Goal: Task Accomplishment & Management: Use online tool/utility

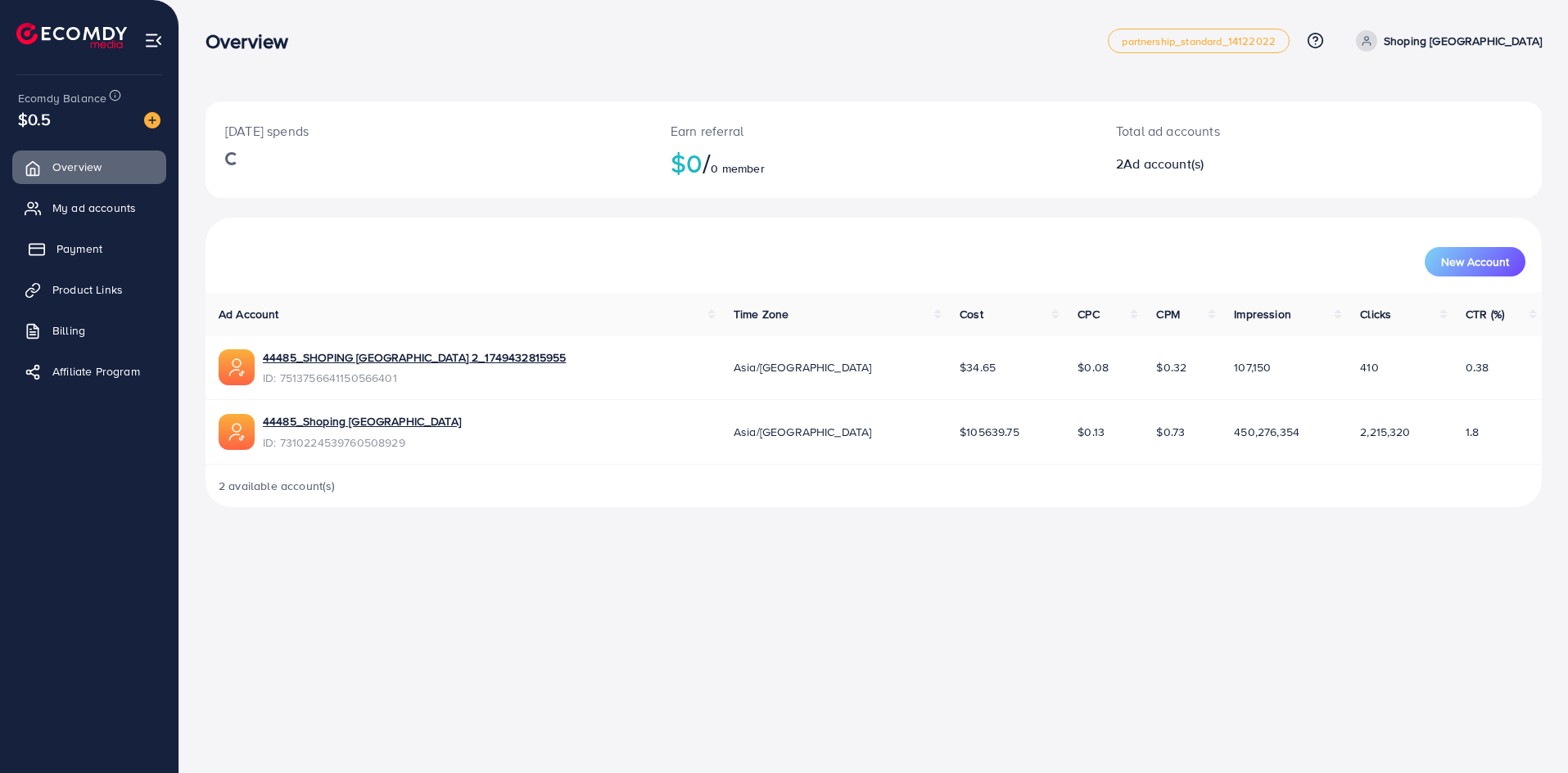
click at [107, 242] on link "Payment" at bounding box center [89, 249] width 154 height 32
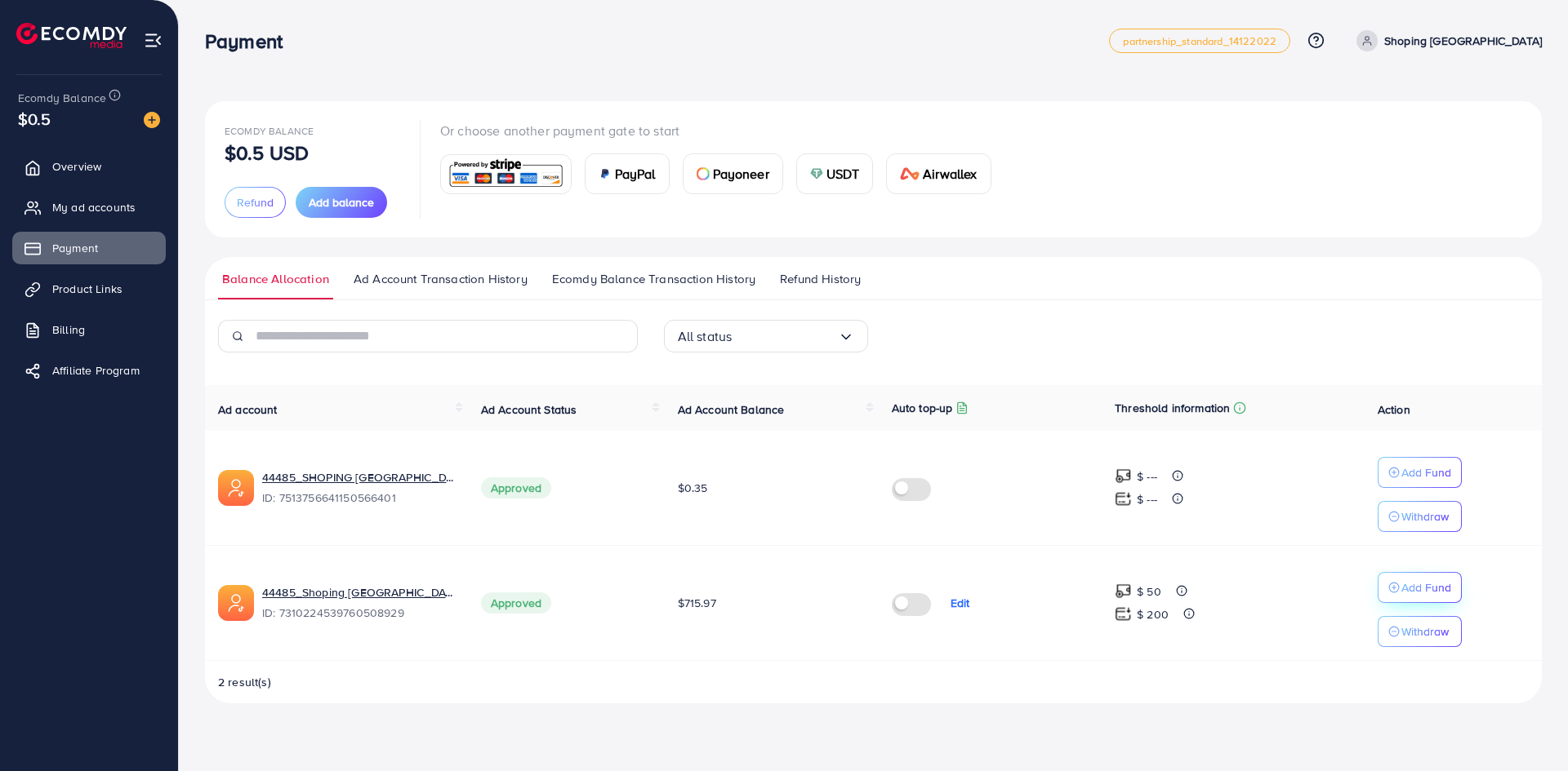
click at [1430, 586] on p "Add Fund" at bounding box center [1426, 588] width 50 height 20
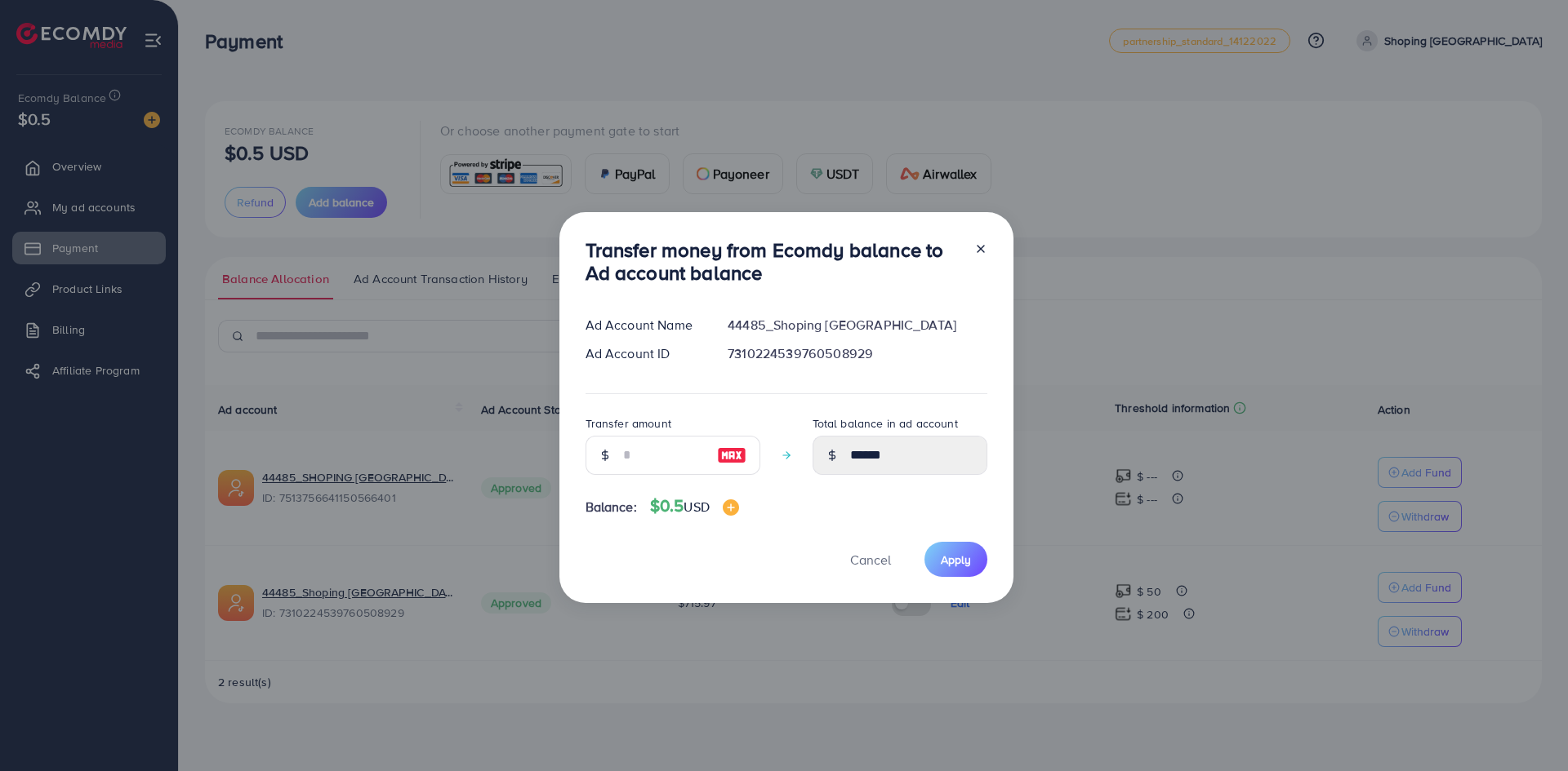
click at [1239, 319] on div "Transfer money from Ecomdy balance to Ad account balance Ad Account Name 44485_…" at bounding box center [784, 386] width 1568 height 771
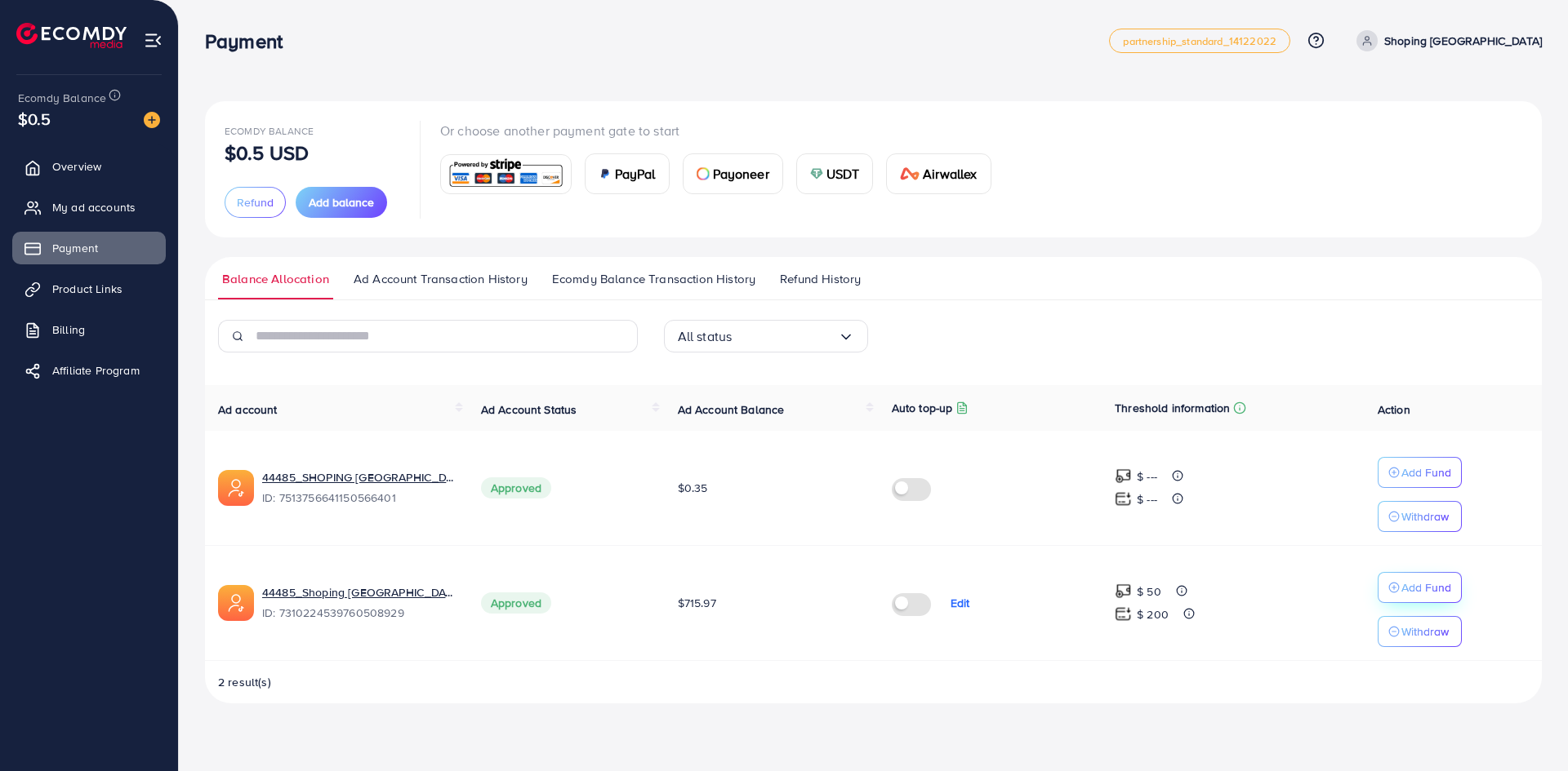
click at [1414, 580] on p "Add Fund" at bounding box center [1426, 588] width 50 height 20
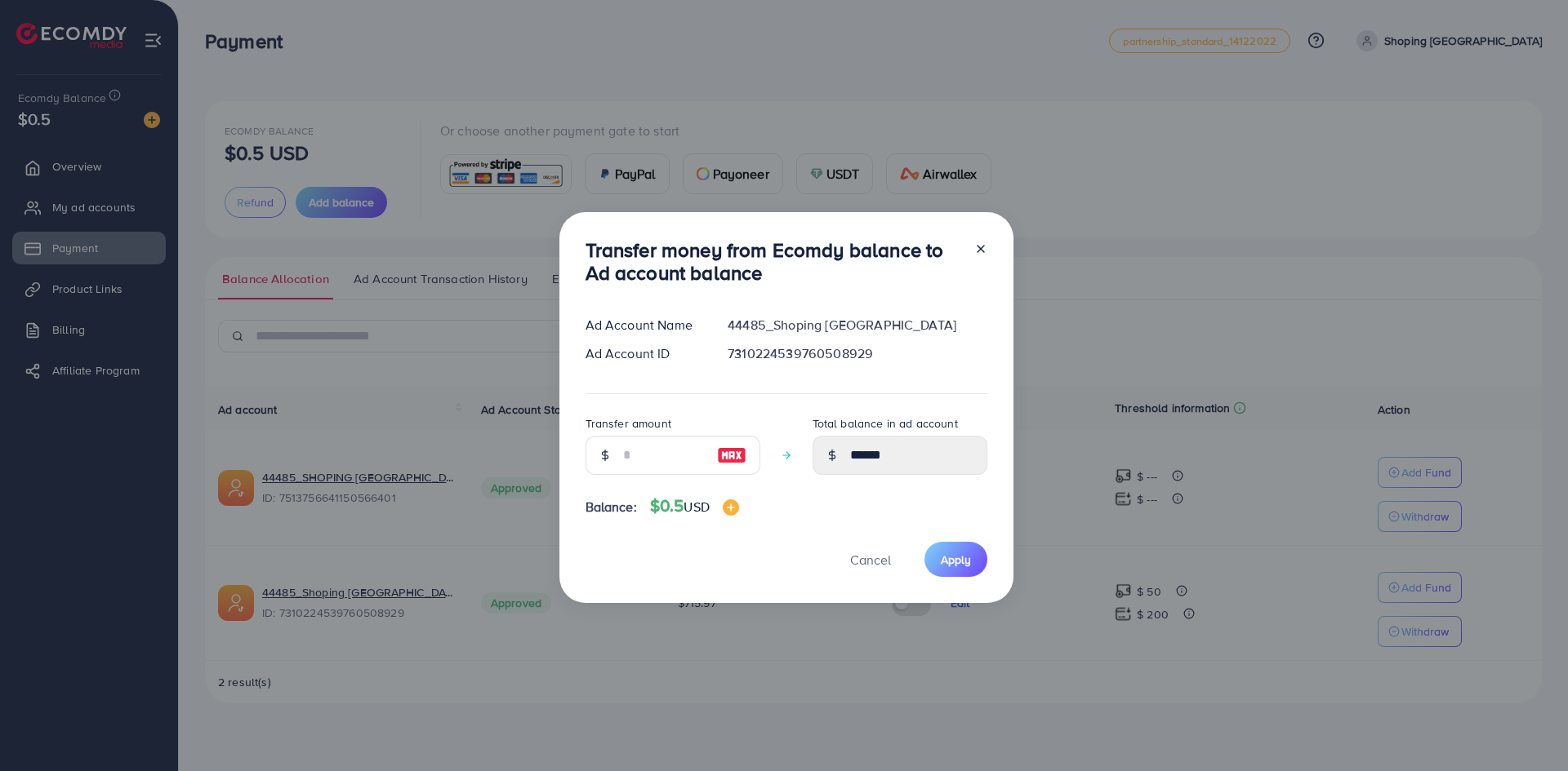
click at [1336, 252] on div "Transfer money from Ecomdy balance to Ad account balance Ad Account Name 44485_…" at bounding box center [784, 386] width 1568 height 771
